Goal: Book appointment/travel/reservation

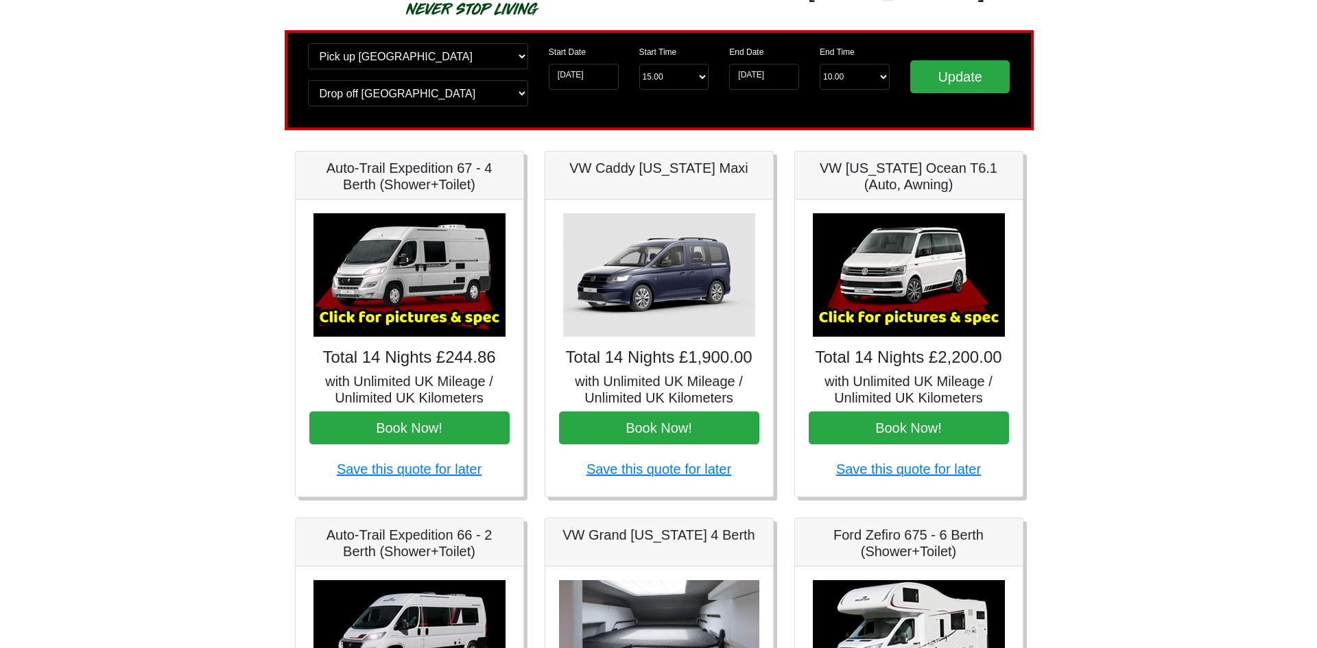
scroll to position [137, 0]
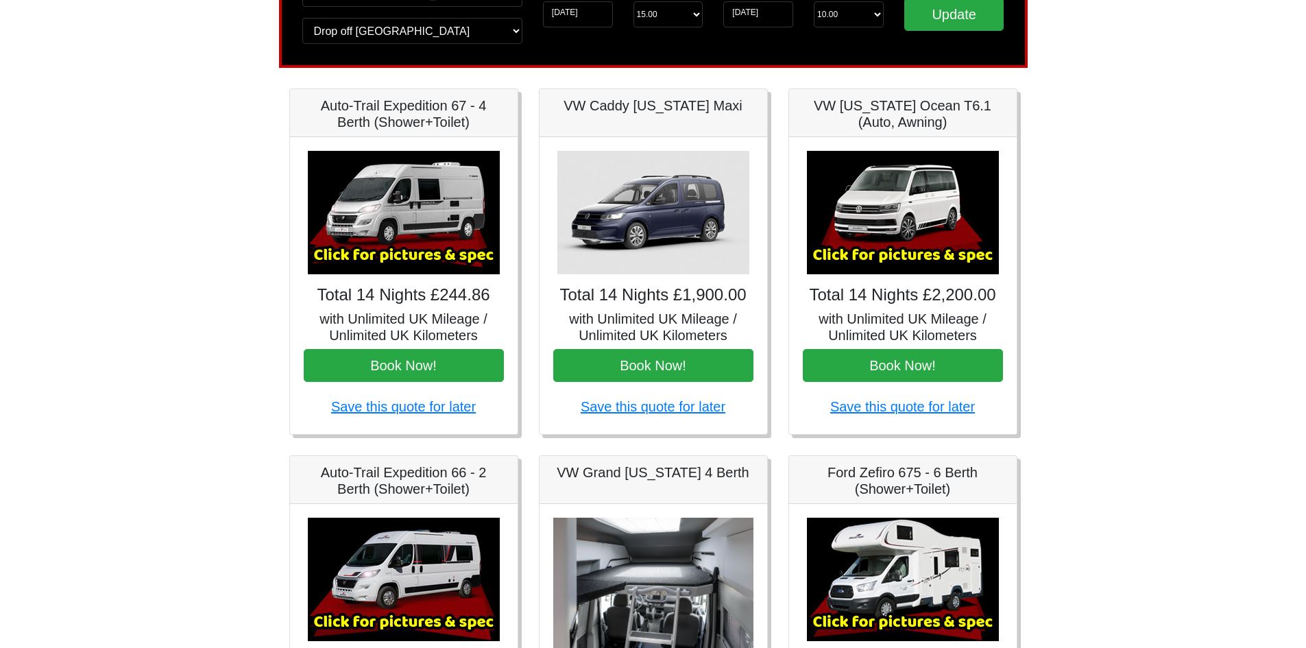
click at [389, 215] on img at bounding box center [404, 212] width 192 height 123
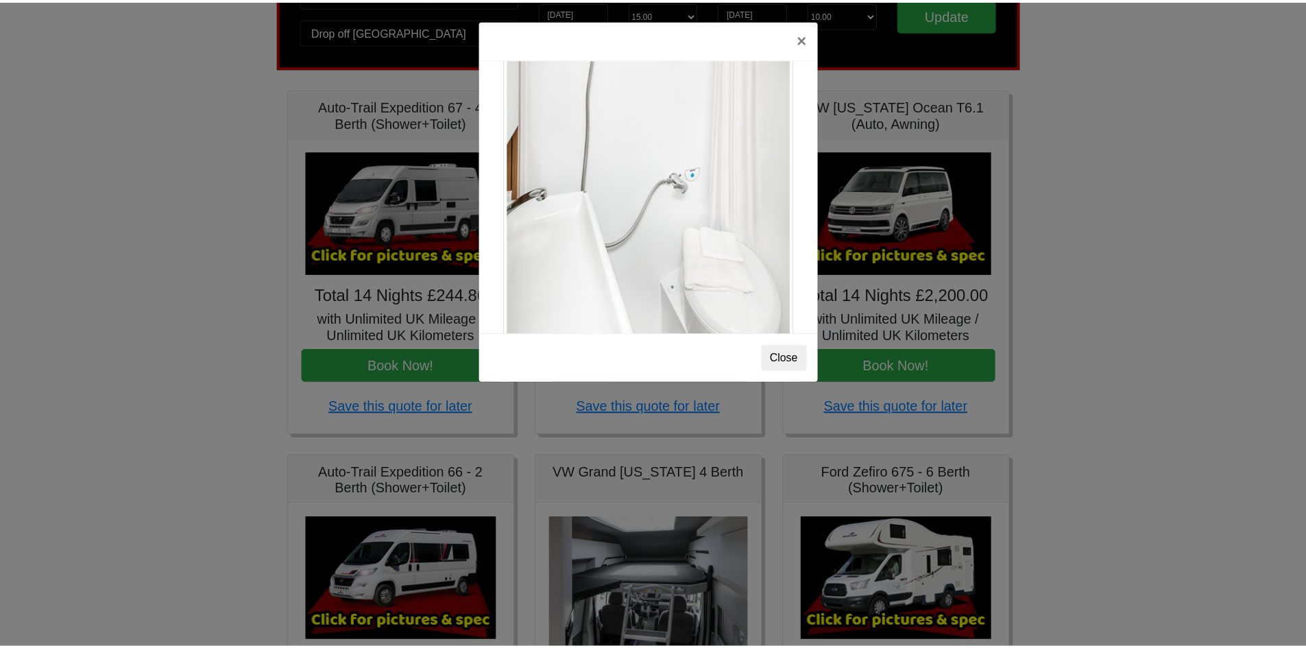
scroll to position [1856, 0]
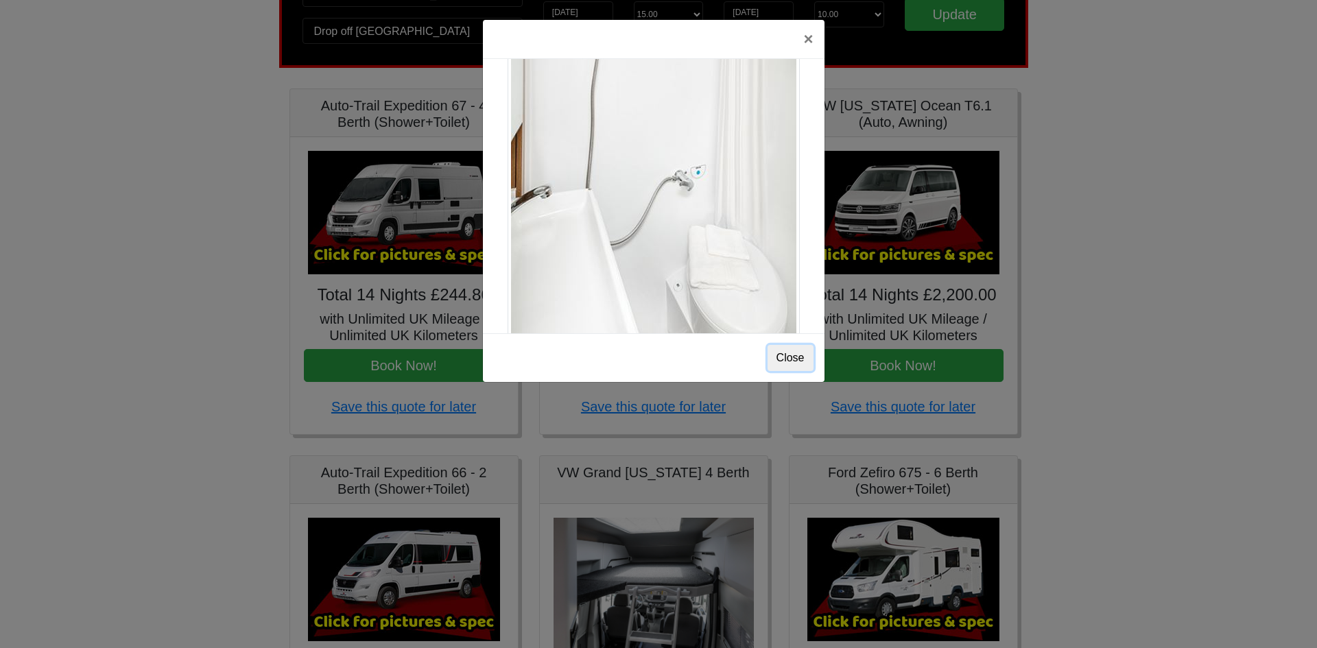
click at [785, 361] on button "Close" at bounding box center [790, 358] width 46 height 26
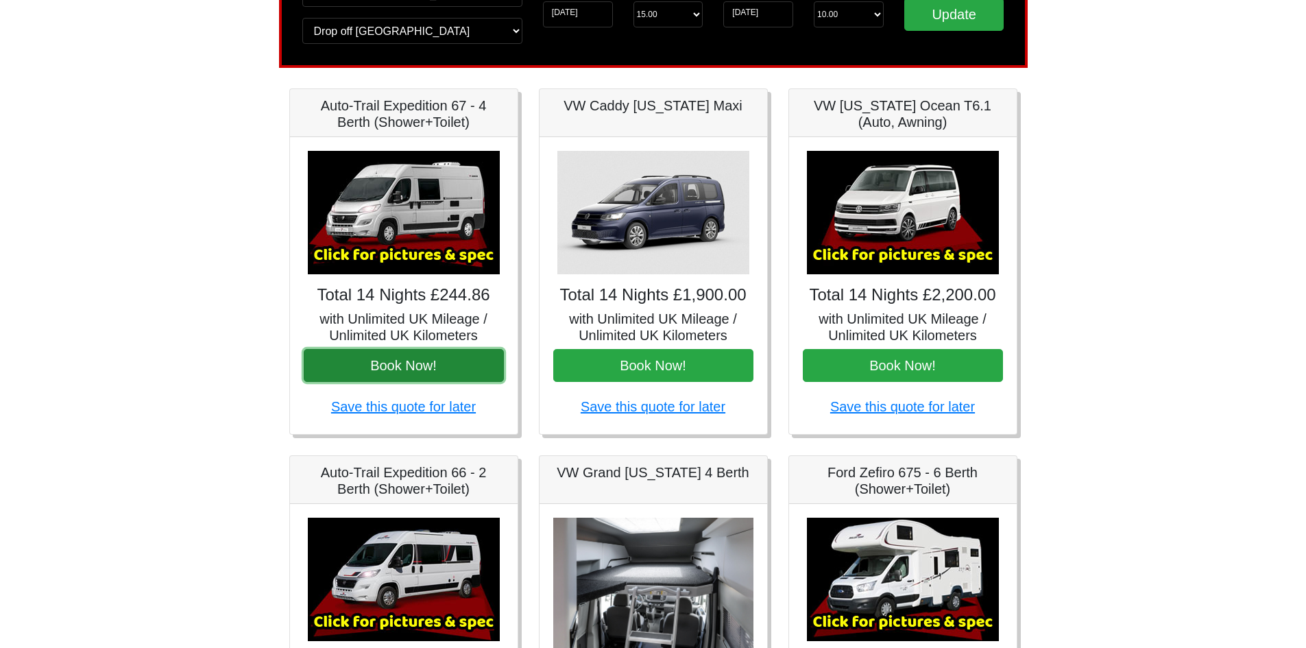
click at [416, 363] on button "Book Now!" at bounding box center [404, 365] width 200 height 33
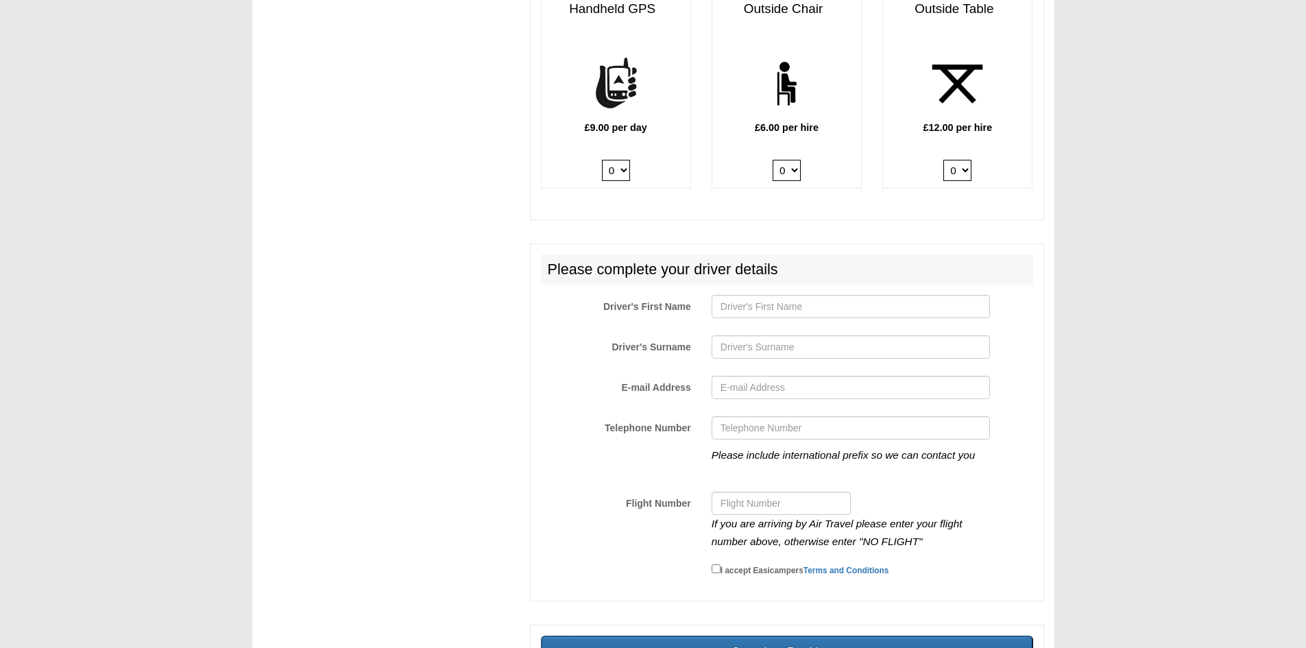
scroll to position [2032, 0]
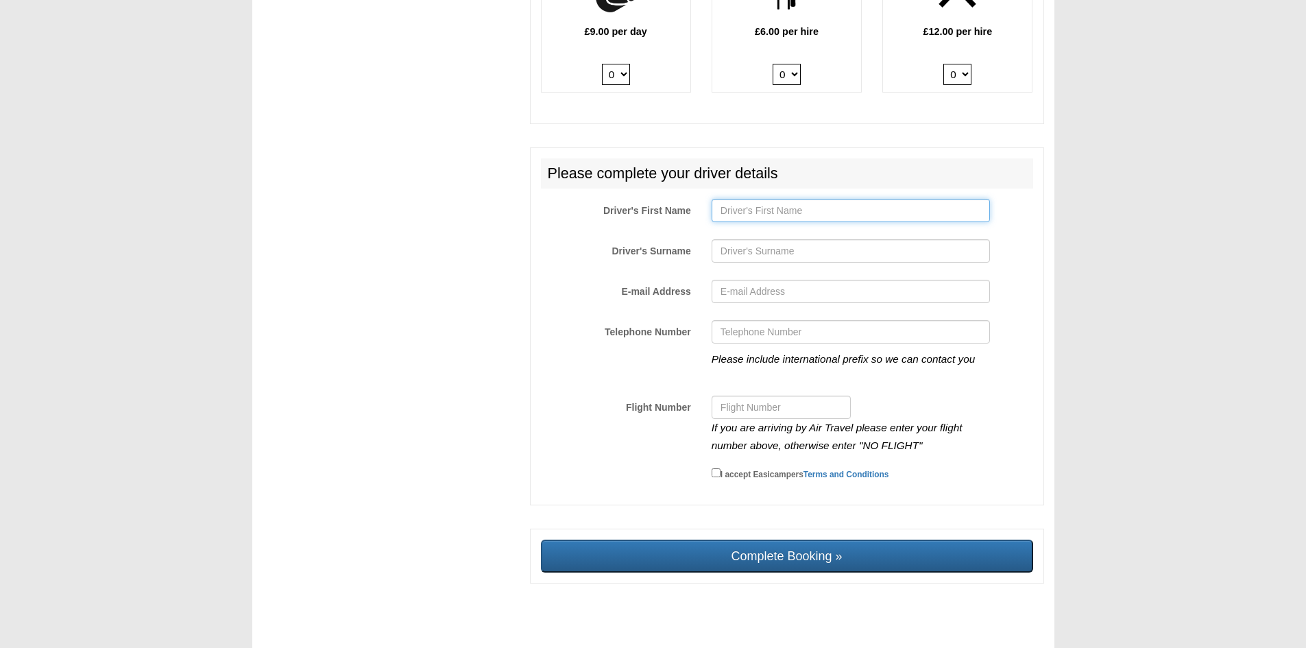
click at [778, 199] on input "Driver's First Name" at bounding box center [851, 210] width 278 height 23
type input "[PERSON_NAME]"
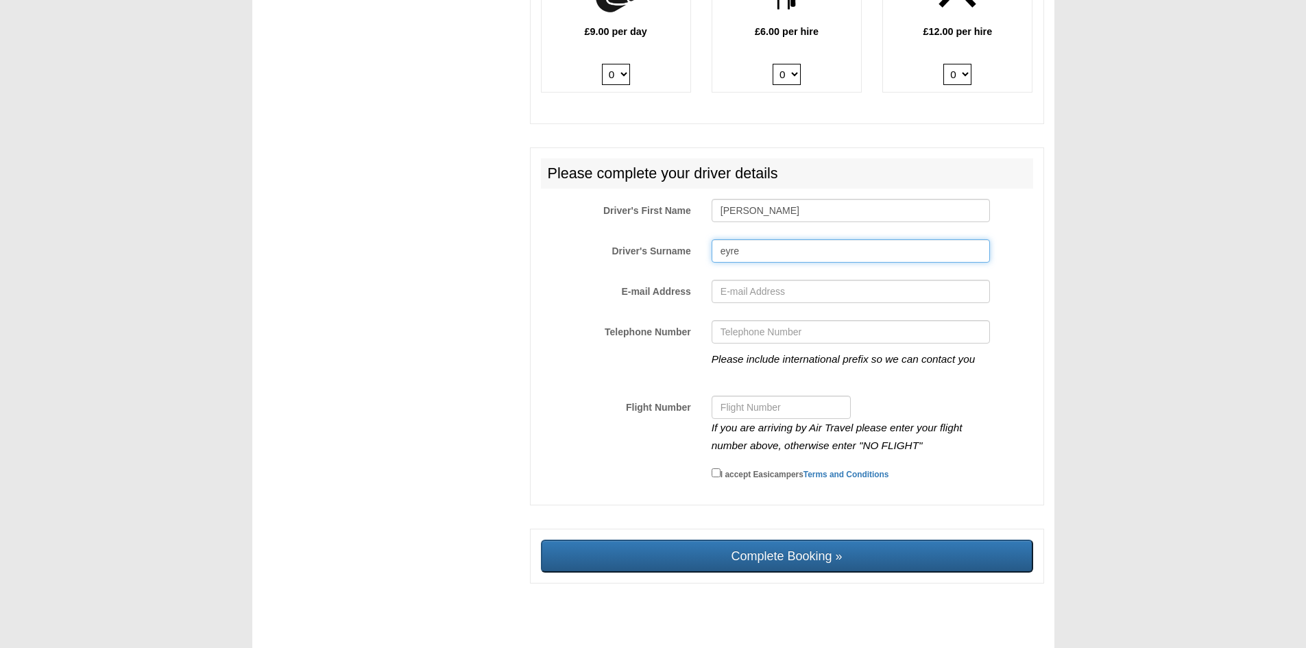
type input "eyre"
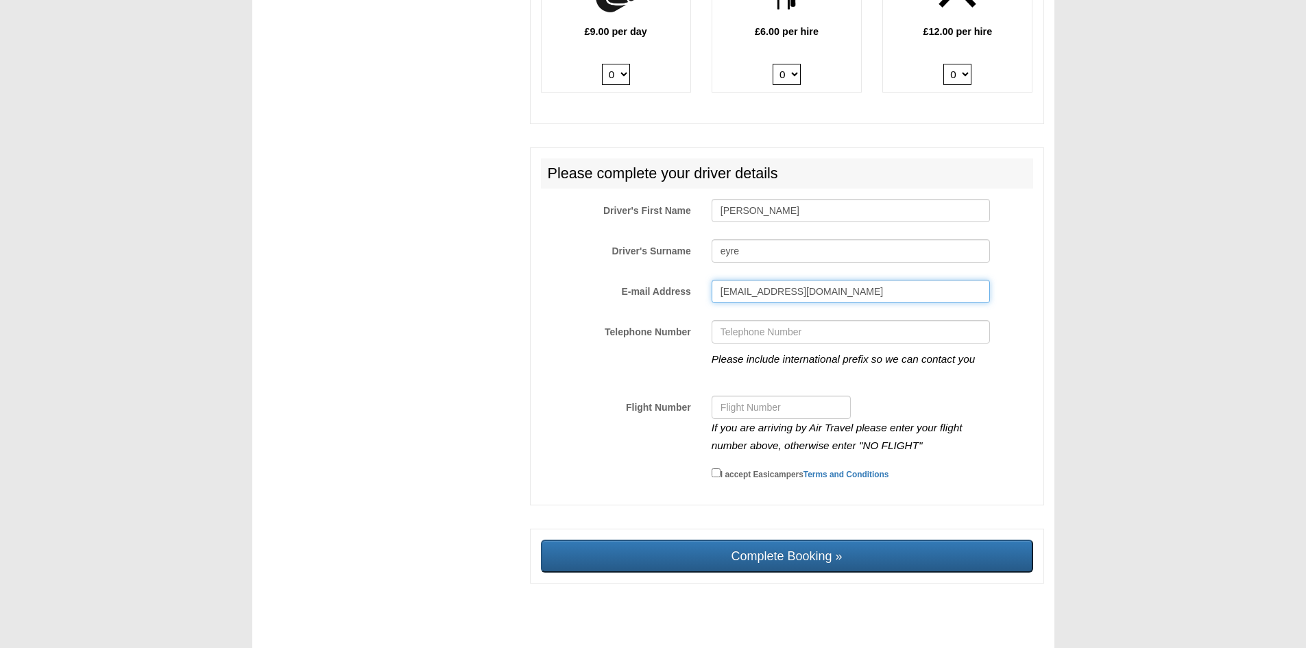
type input "unitension@hotmail.co.uk"
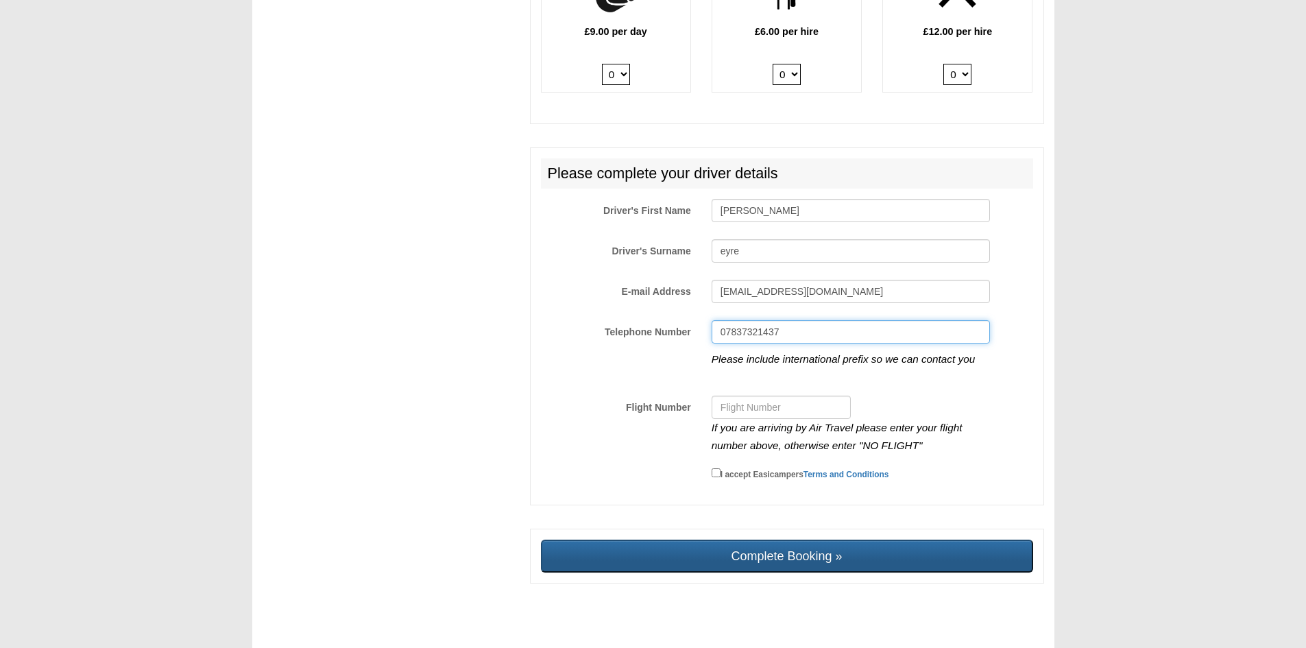
type input "07837321437"
click at [813, 541] on input "Complete Booking »" at bounding box center [787, 556] width 492 height 33
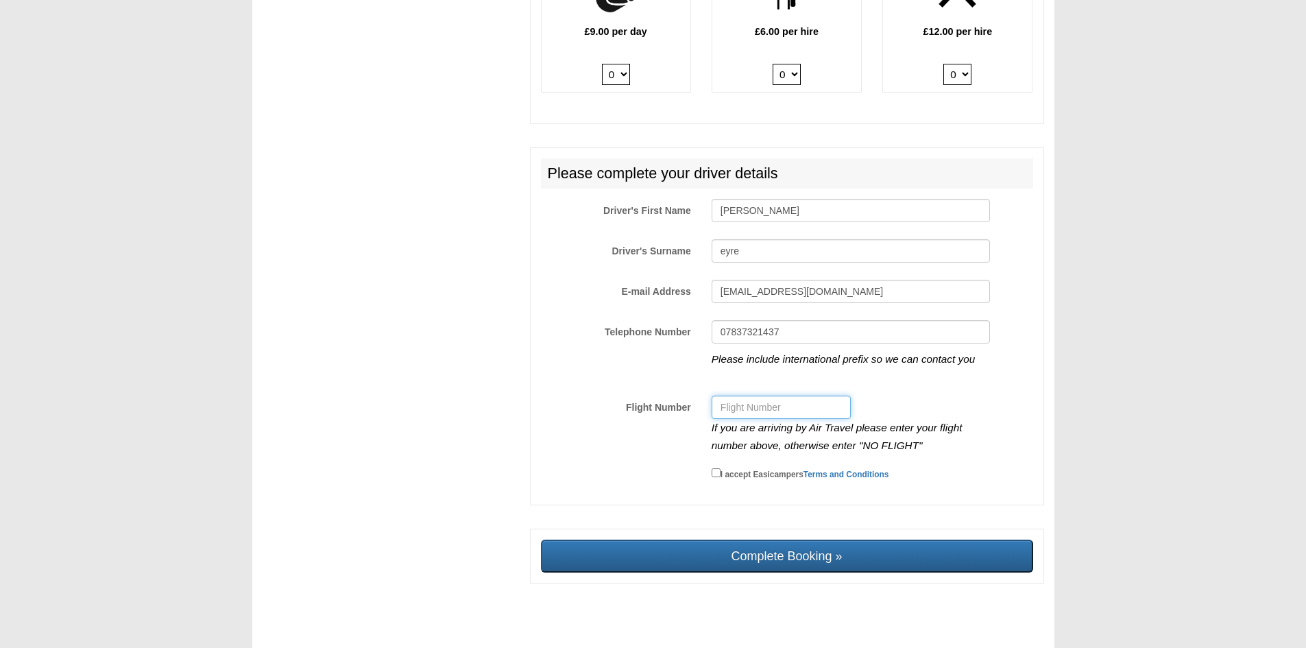
click at [802, 396] on input "Flight Number" at bounding box center [781, 407] width 139 height 23
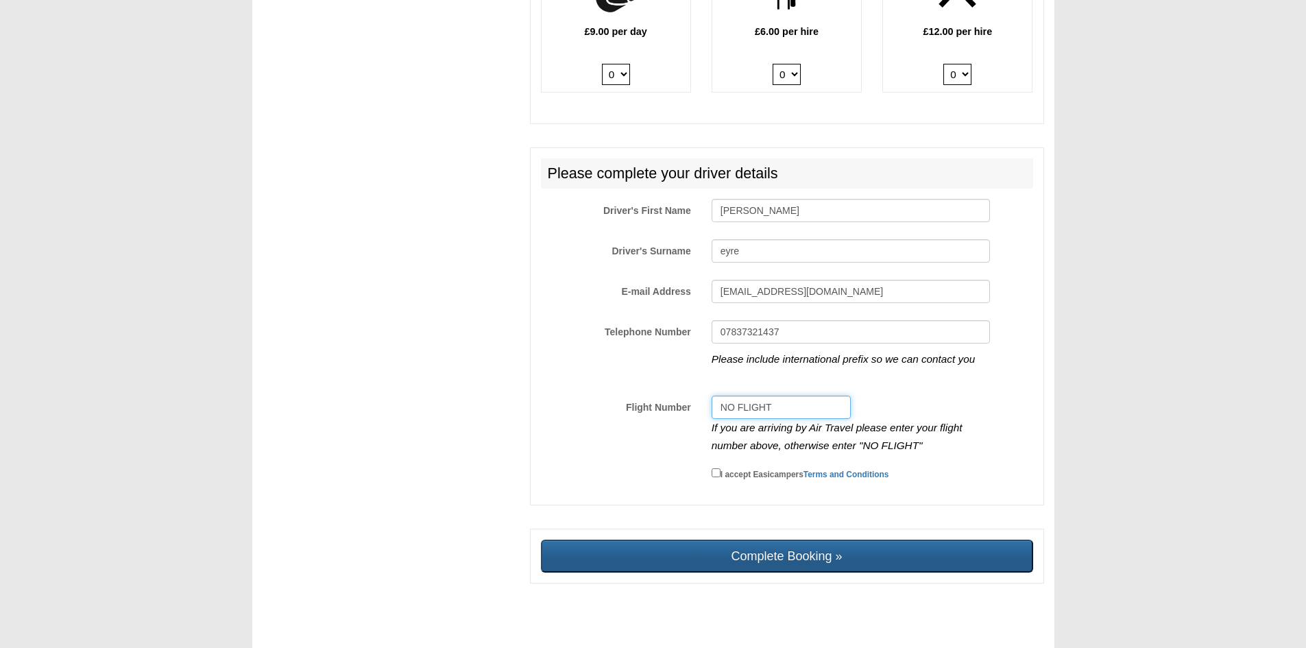
type input "NO FLIGHT"
click at [768, 540] on input "Complete Booking »" at bounding box center [787, 556] width 492 height 33
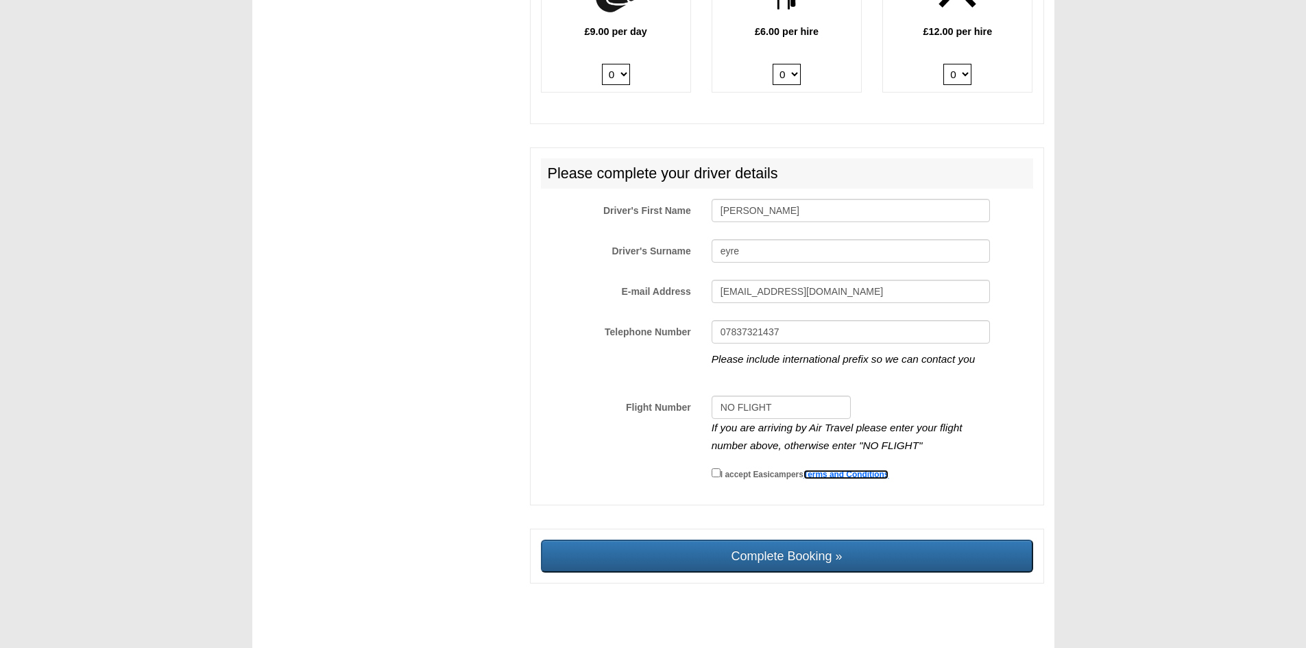
click at [850, 470] on link "Terms and Conditions" at bounding box center [847, 475] width 86 height 10
click at [714, 468] on input "I accept Easicampers Terms and Conditions" at bounding box center [716, 472] width 9 height 9
checkbox input "true"
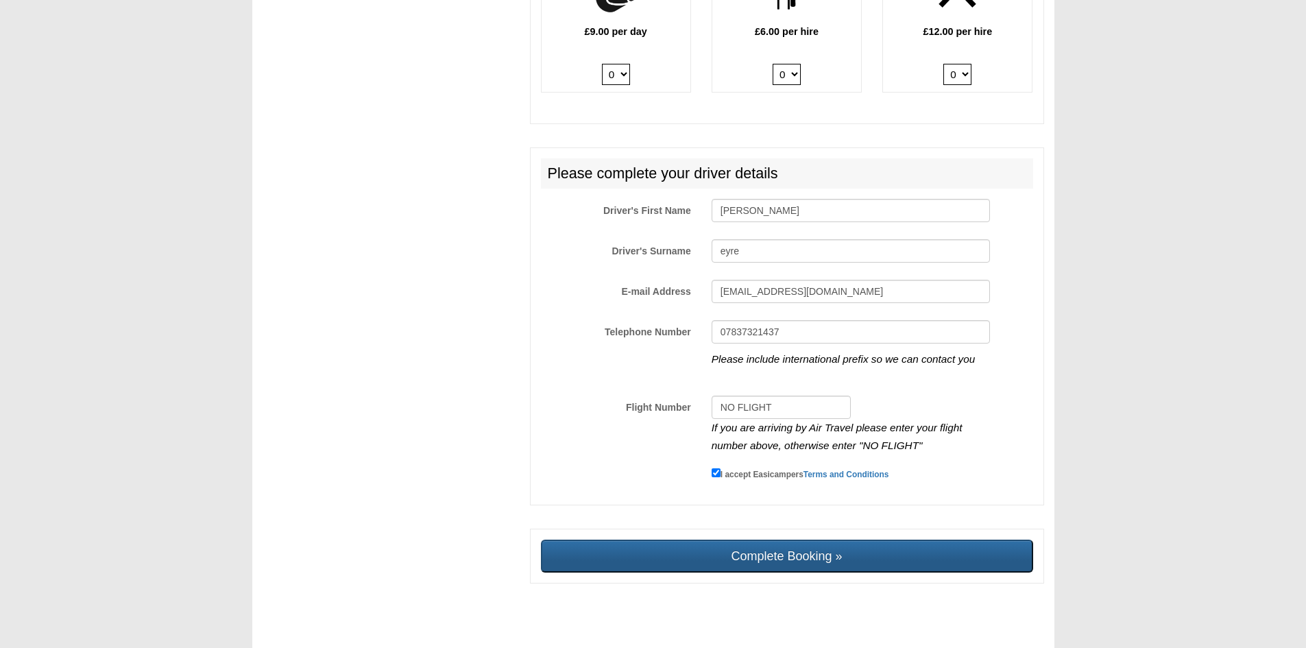
click at [748, 544] on input "Complete Booking »" at bounding box center [787, 556] width 492 height 33
type input "Sending, please wait..."
